Goal: Task Accomplishment & Management: Manage account settings

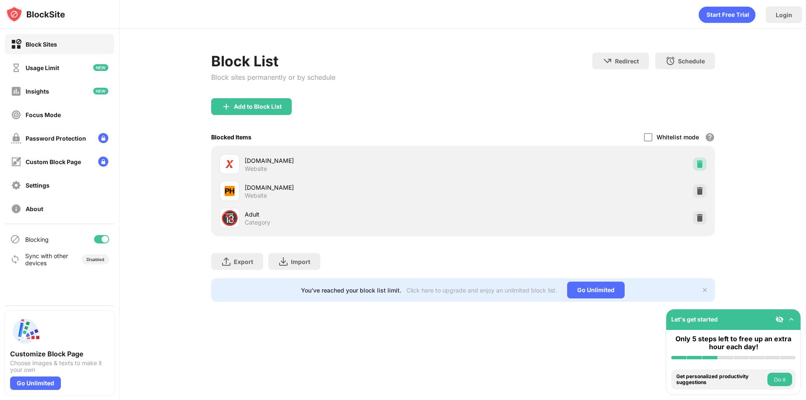
click at [704, 163] on img at bounding box center [700, 164] width 8 height 8
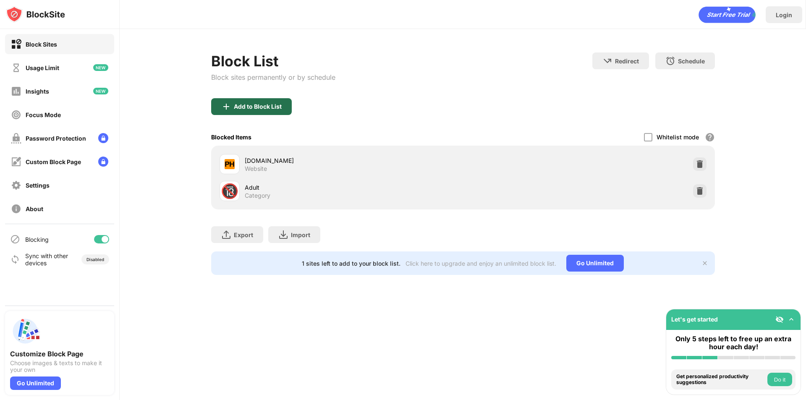
click at [229, 111] on img at bounding box center [226, 107] width 10 height 10
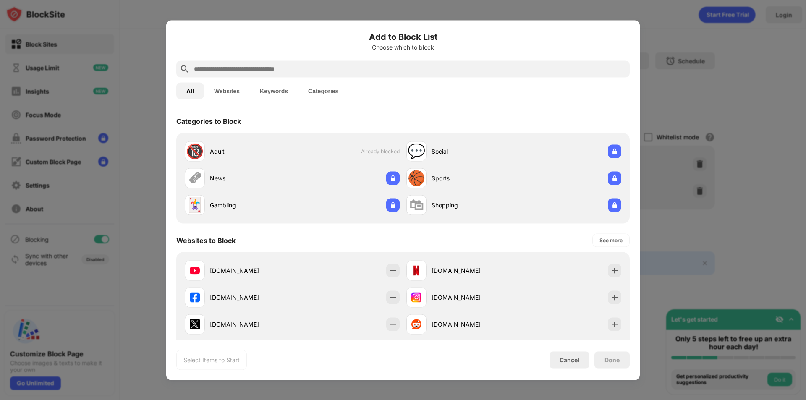
click at [302, 69] on input "text" at bounding box center [409, 69] width 433 height 10
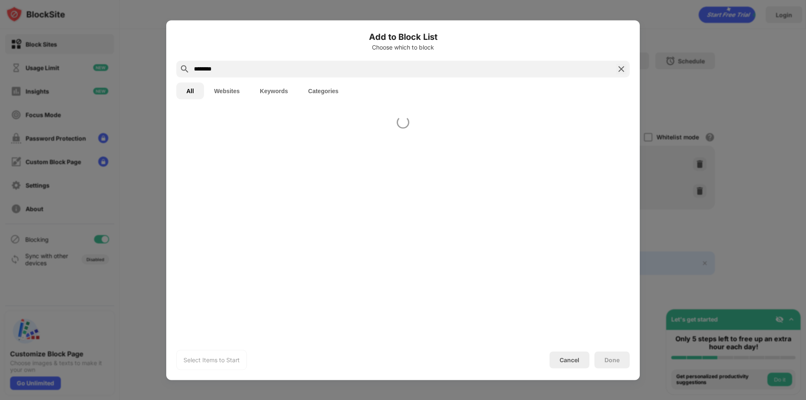
type input "********"
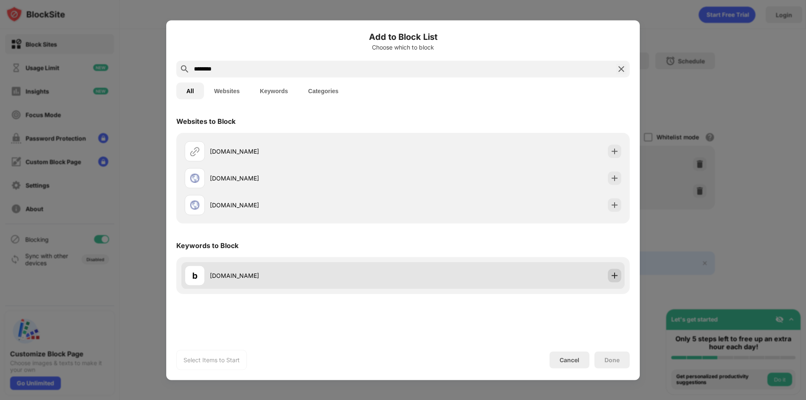
click at [617, 279] on img at bounding box center [615, 275] width 8 height 8
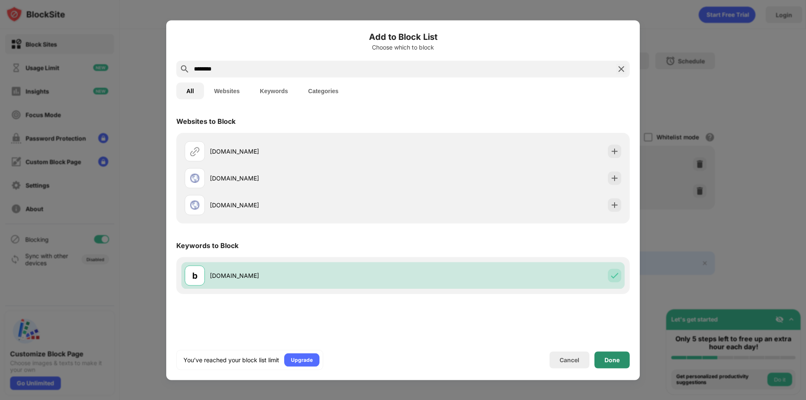
click at [608, 354] on div "Done" at bounding box center [612, 360] width 35 height 17
